Goal: Check status: Check status

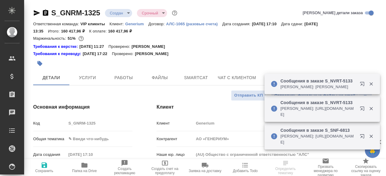
select select "RU"
type input "Грабко Мария"
type input "[PERSON_NAME]"
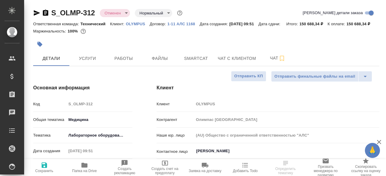
select select "RU"
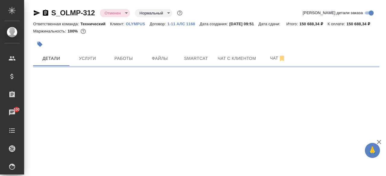
select select "RU"
